Goal: Obtain resource: Download file/media

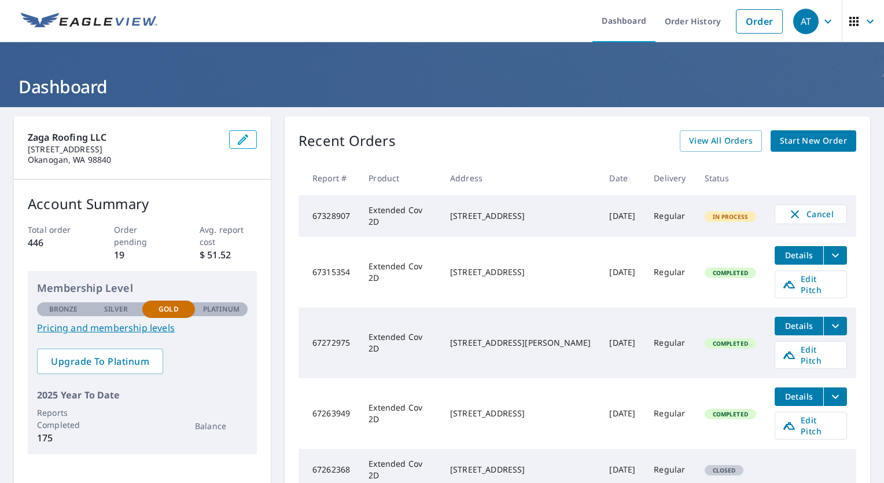
click at [829, 257] on icon "filesDropdownBtn-67315354" at bounding box center [836, 255] width 14 height 14
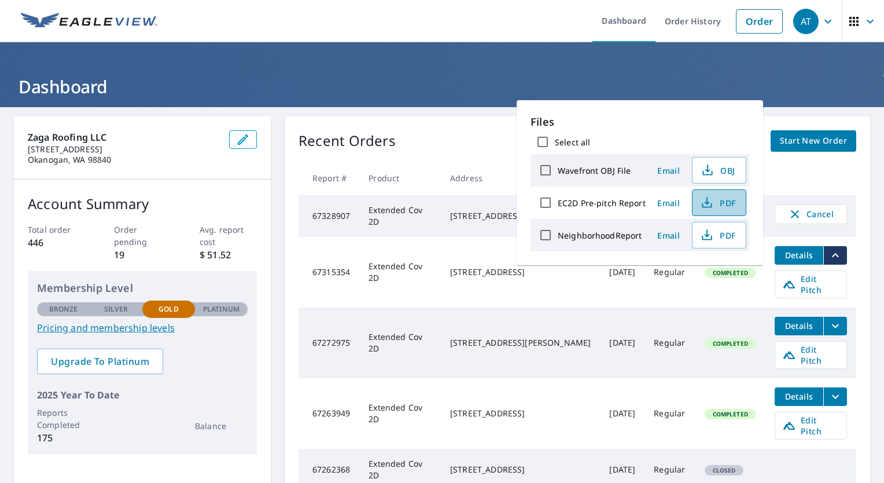
click at [718, 207] on span "PDF" at bounding box center [718, 203] width 37 height 14
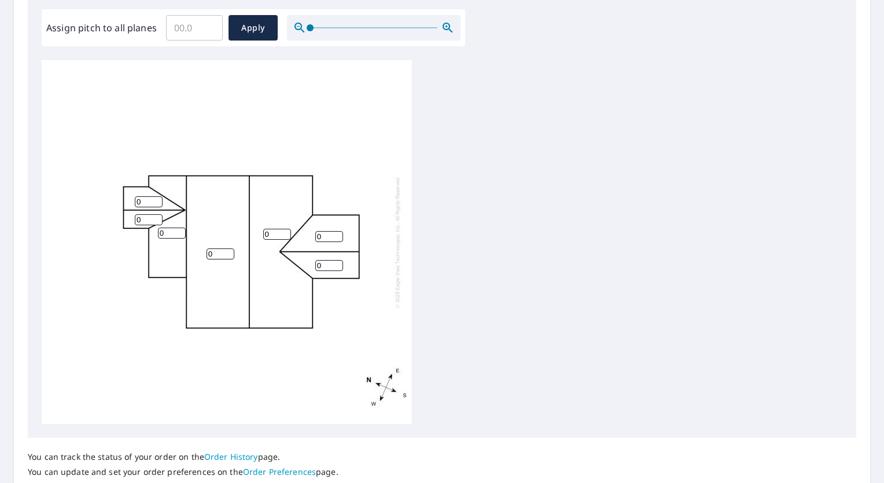
scroll to position [347, 0]
click at [189, 31] on input "Assign pitch to all planes" at bounding box center [194, 27] width 57 height 32
type input "6"
click at [264, 33] on span "Apply" at bounding box center [253, 27] width 31 height 14
type input "6"
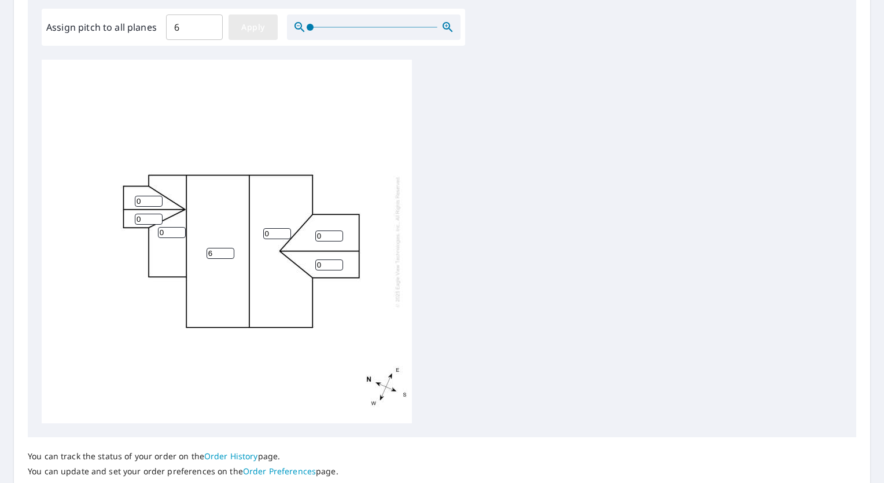
type input "6"
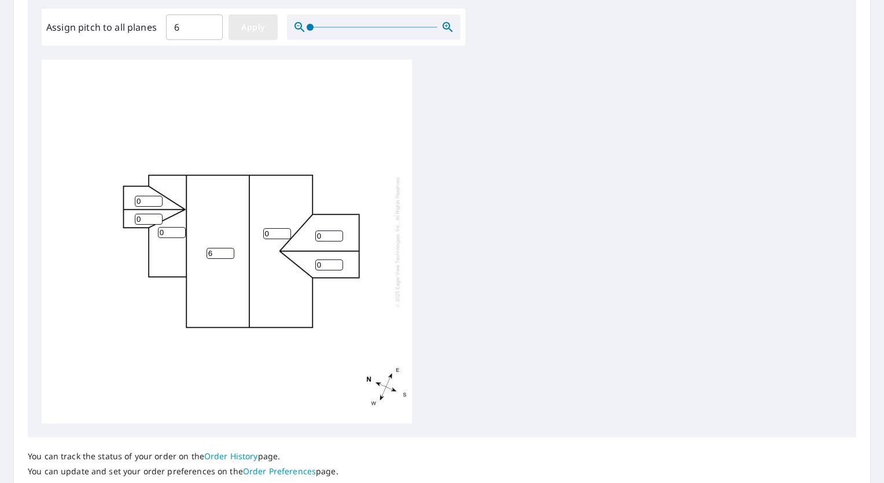
type input "6"
click at [164, 237] on input "6" at bounding box center [172, 232] width 28 height 11
type input "3"
click at [149, 201] on input "6" at bounding box center [149, 201] width 28 height 11
type input "6"
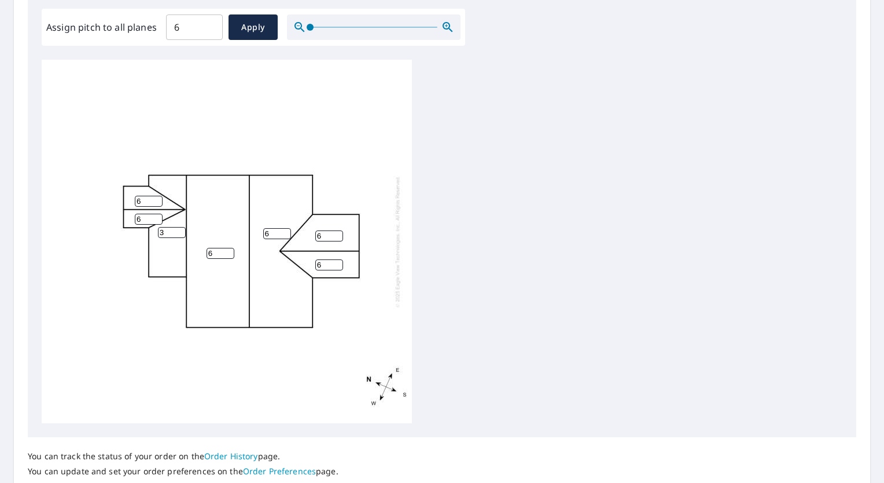
click at [251, 216] on div "6 6 3 6 6 6 6" at bounding box center [227, 241] width 370 height 363
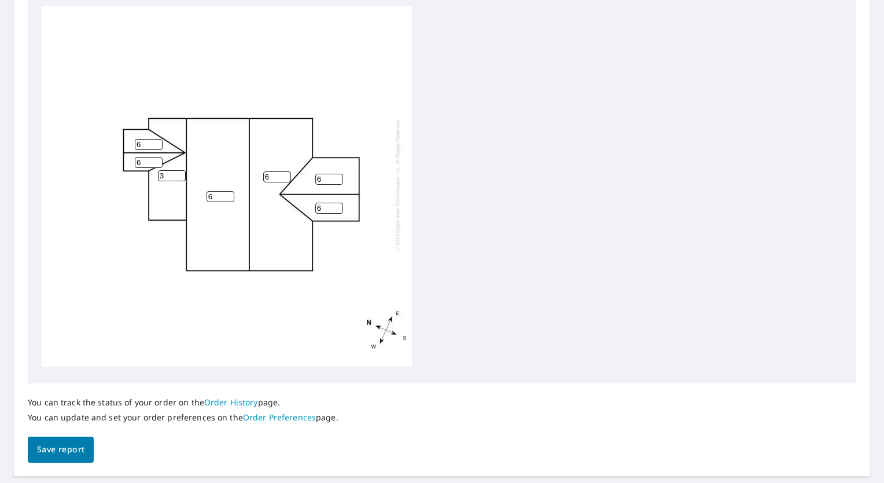
scroll to position [433, 0]
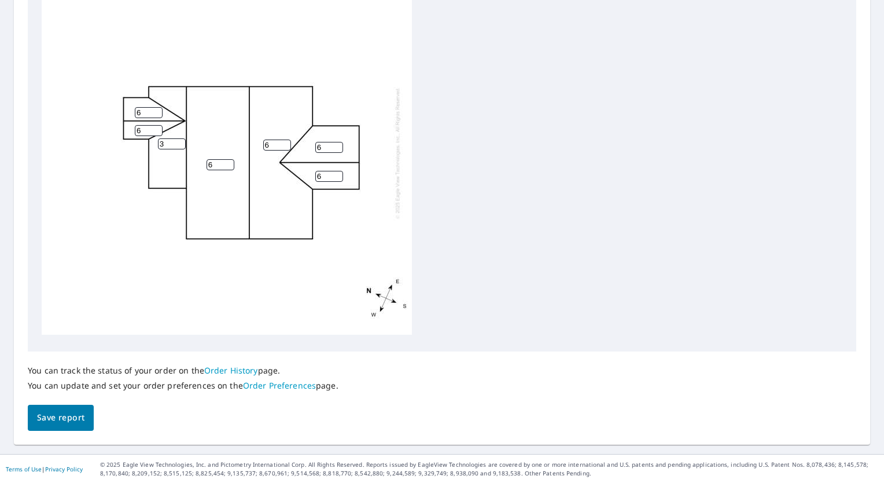
click at [50, 425] on button "Save report" at bounding box center [61, 418] width 66 height 26
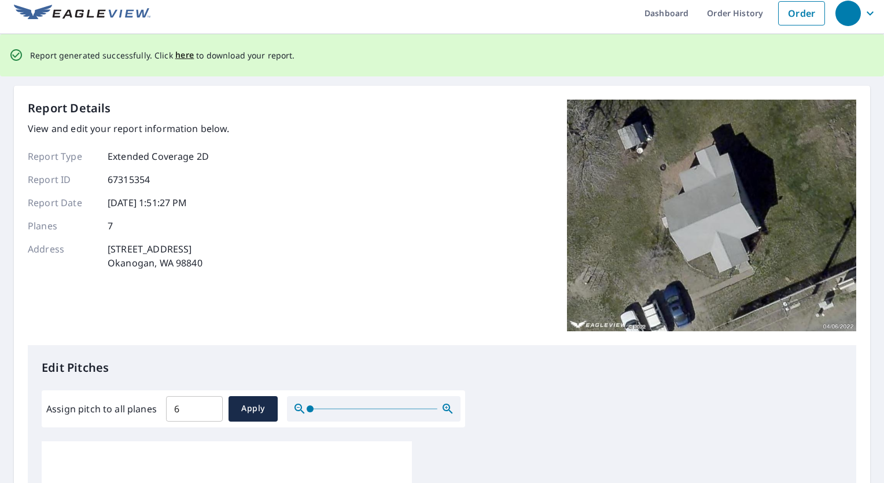
scroll to position [0, 0]
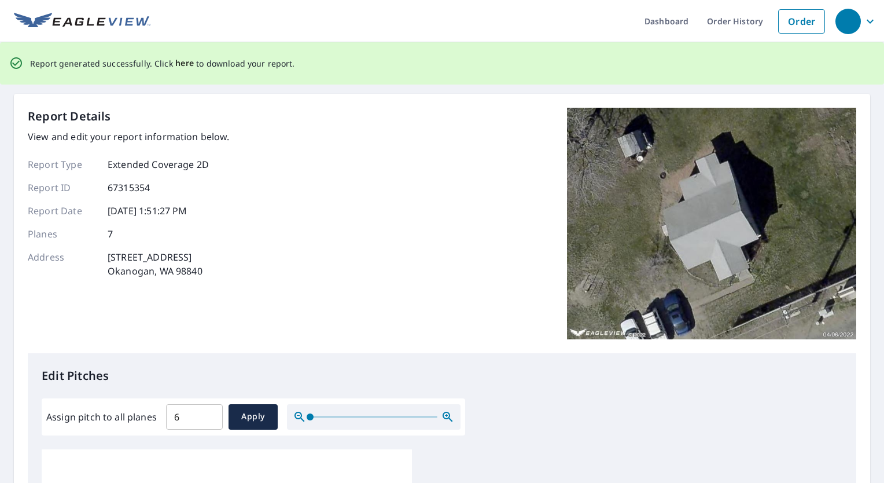
click at [179, 66] on span "here" at bounding box center [184, 63] width 19 height 14
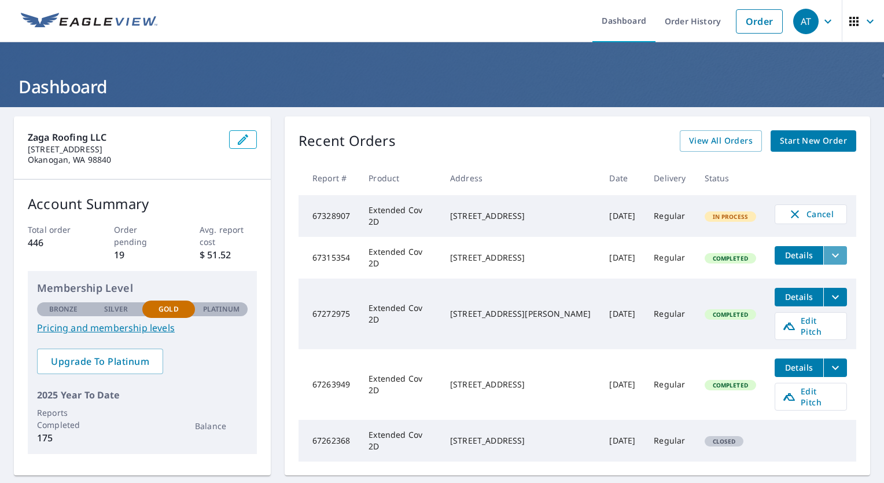
click at [829, 256] on icon "filesDropdownBtn-67315354" at bounding box center [836, 255] width 14 height 14
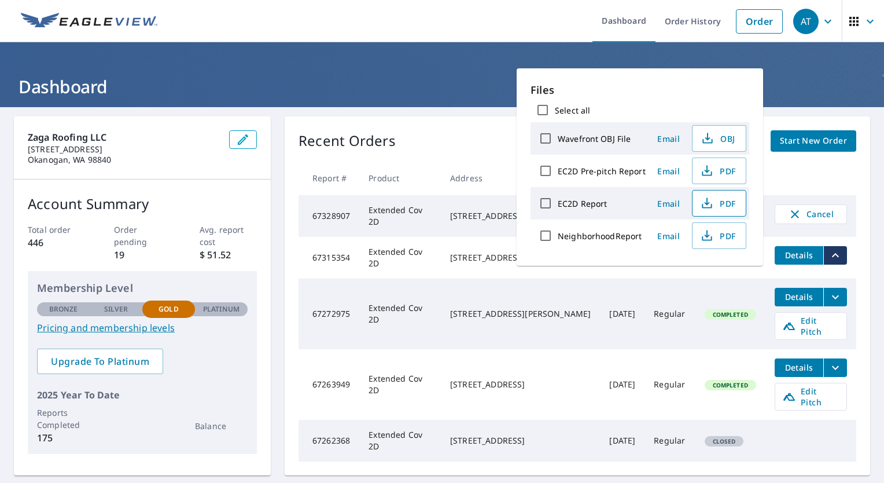
click at [727, 205] on span "PDF" at bounding box center [718, 203] width 37 height 14
